Goal: Check status: Check status

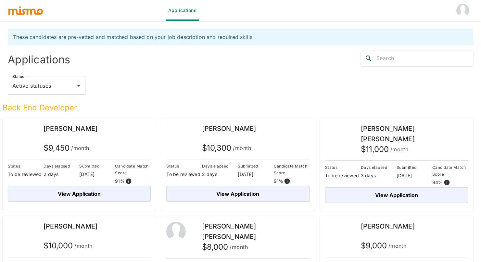
drag, startPoint x: 0, startPoint y: 0, endPoint x: 206, endPoint y: 89, distance: 224.5
click at [206, 89] on div "Status Active statuses Status" at bounding box center [240, 86] width 465 height 18
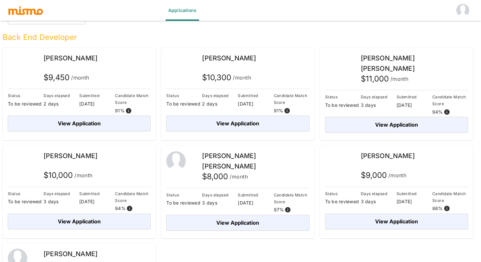
scroll to position [50, 0]
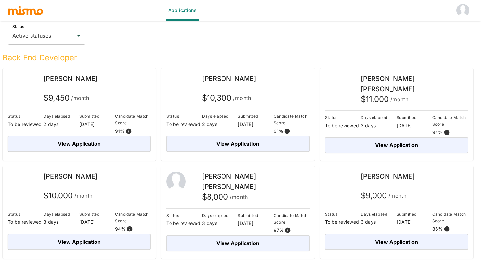
click at [191, 49] on div "Back End Developer" at bounding box center [235, 54] width 476 height 18
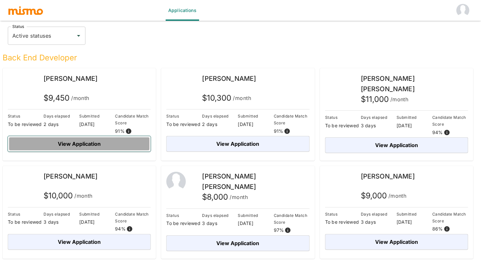
click at [102, 145] on button "View Application" at bounding box center [79, 144] width 143 height 16
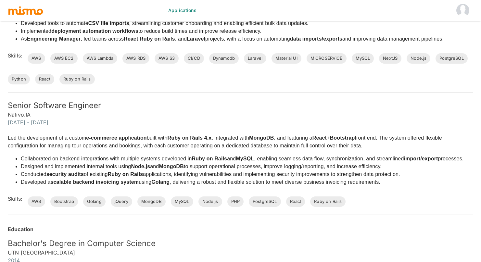
scroll to position [600, 0]
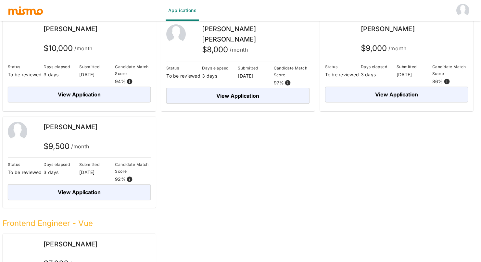
scroll to position [180, 0]
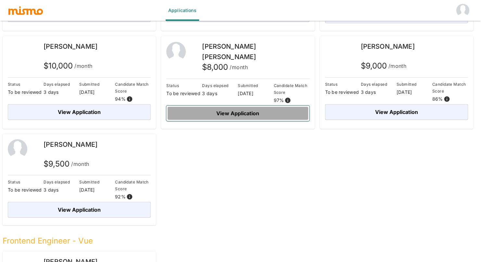
click at [242, 114] on button "View Application" at bounding box center [237, 114] width 143 height 16
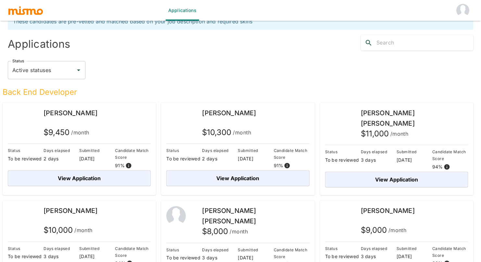
scroll to position [3, 0]
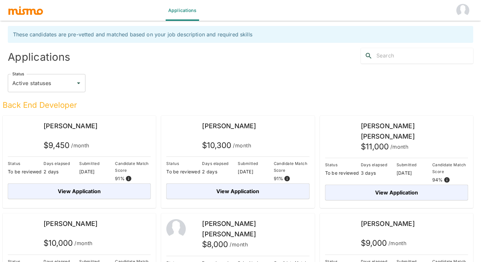
click at [248, 66] on div "Status Active statuses Status" at bounding box center [238, 81] width 470 height 34
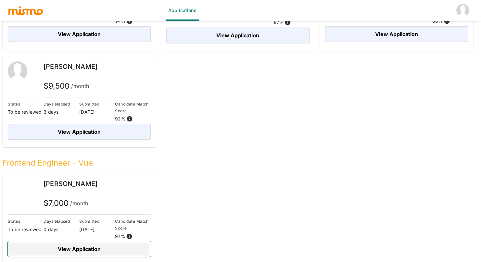
click at [107, 248] on button "View Application" at bounding box center [79, 249] width 143 height 16
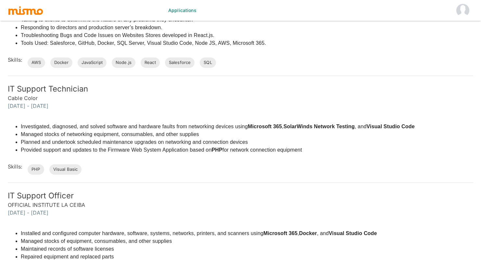
scroll to position [658, 0]
